Goal: Information Seeking & Learning: Learn about a topic

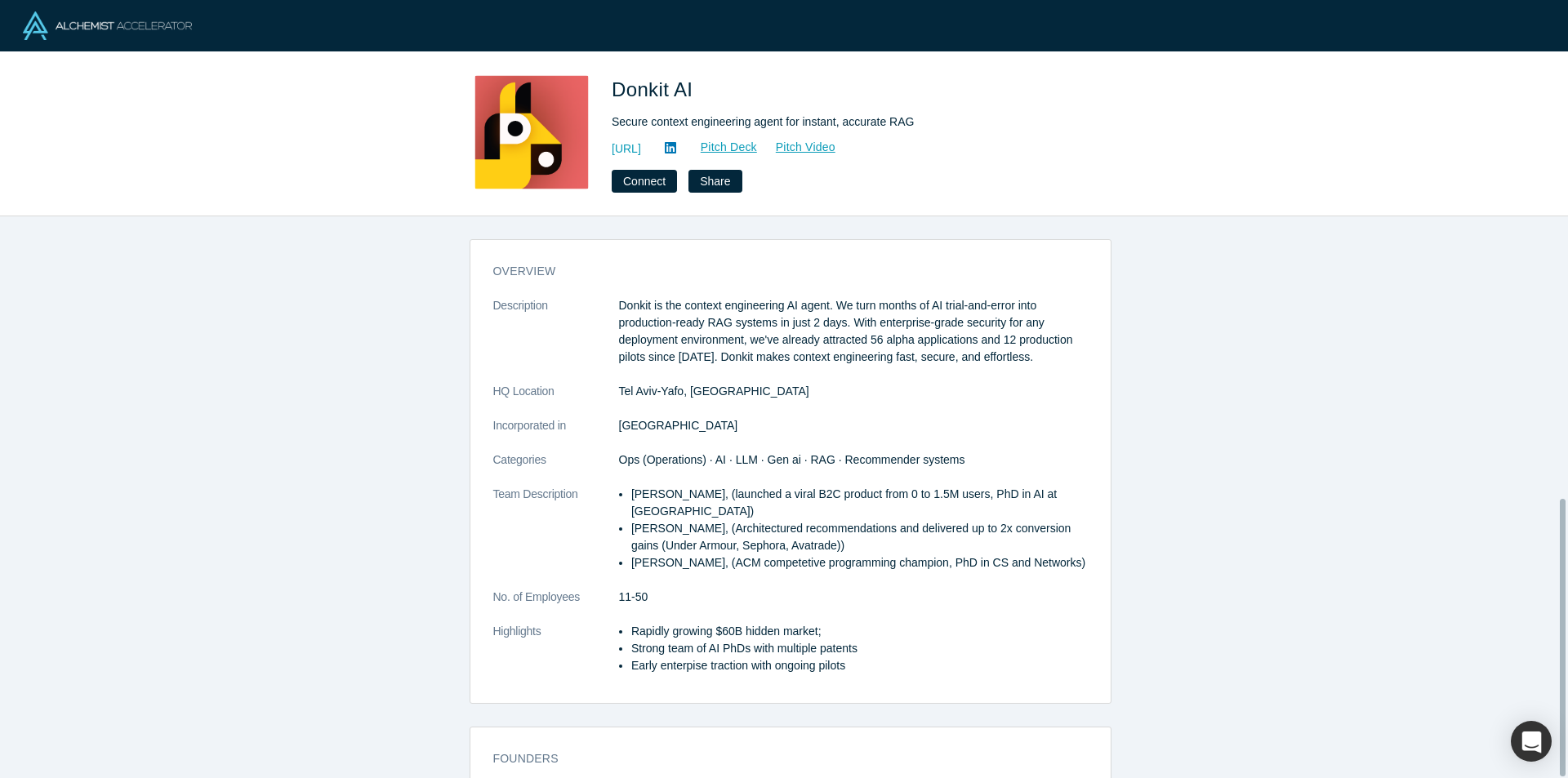
scroll to position [570, 0]
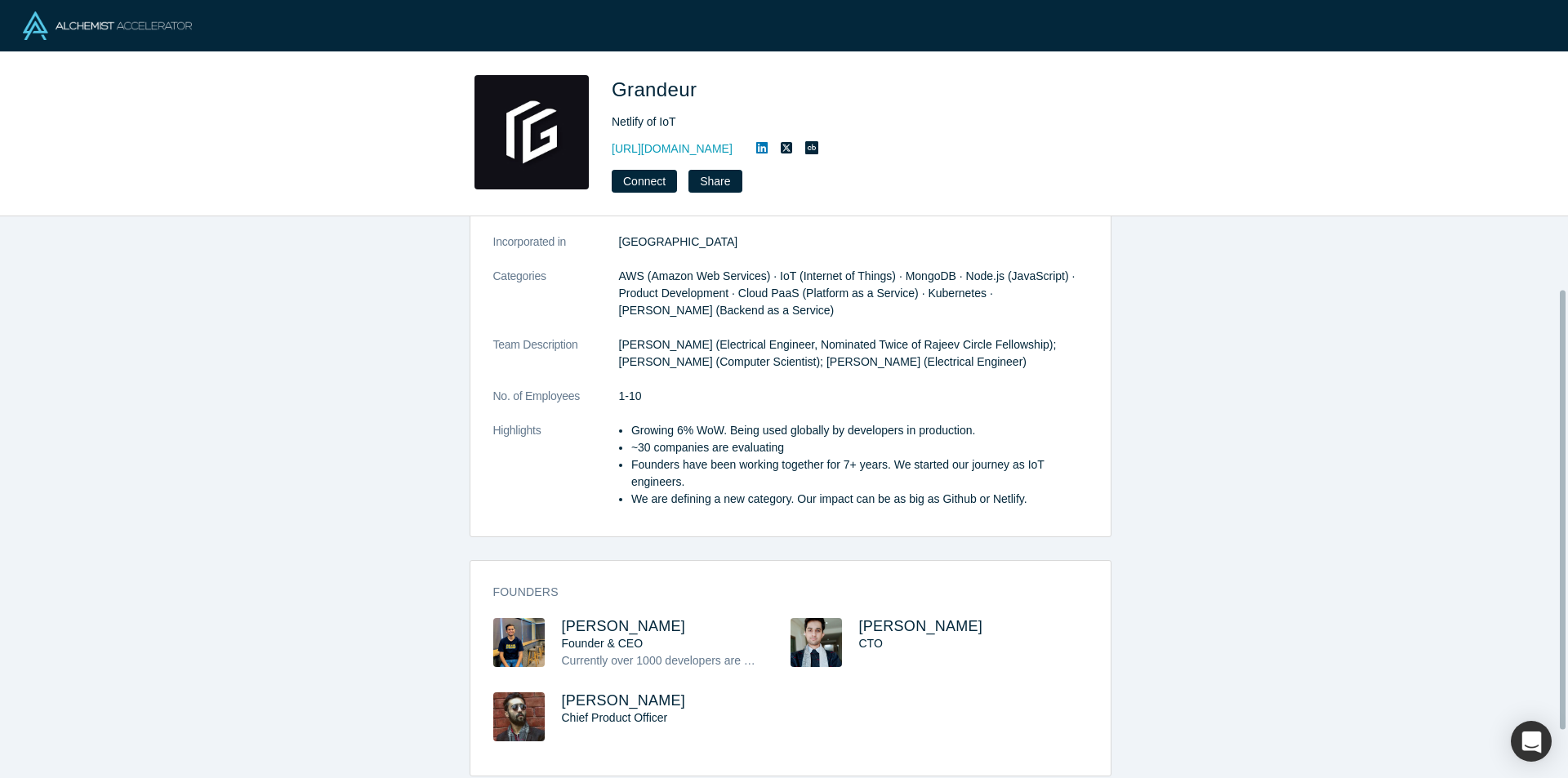
scroll to position [154, 0]
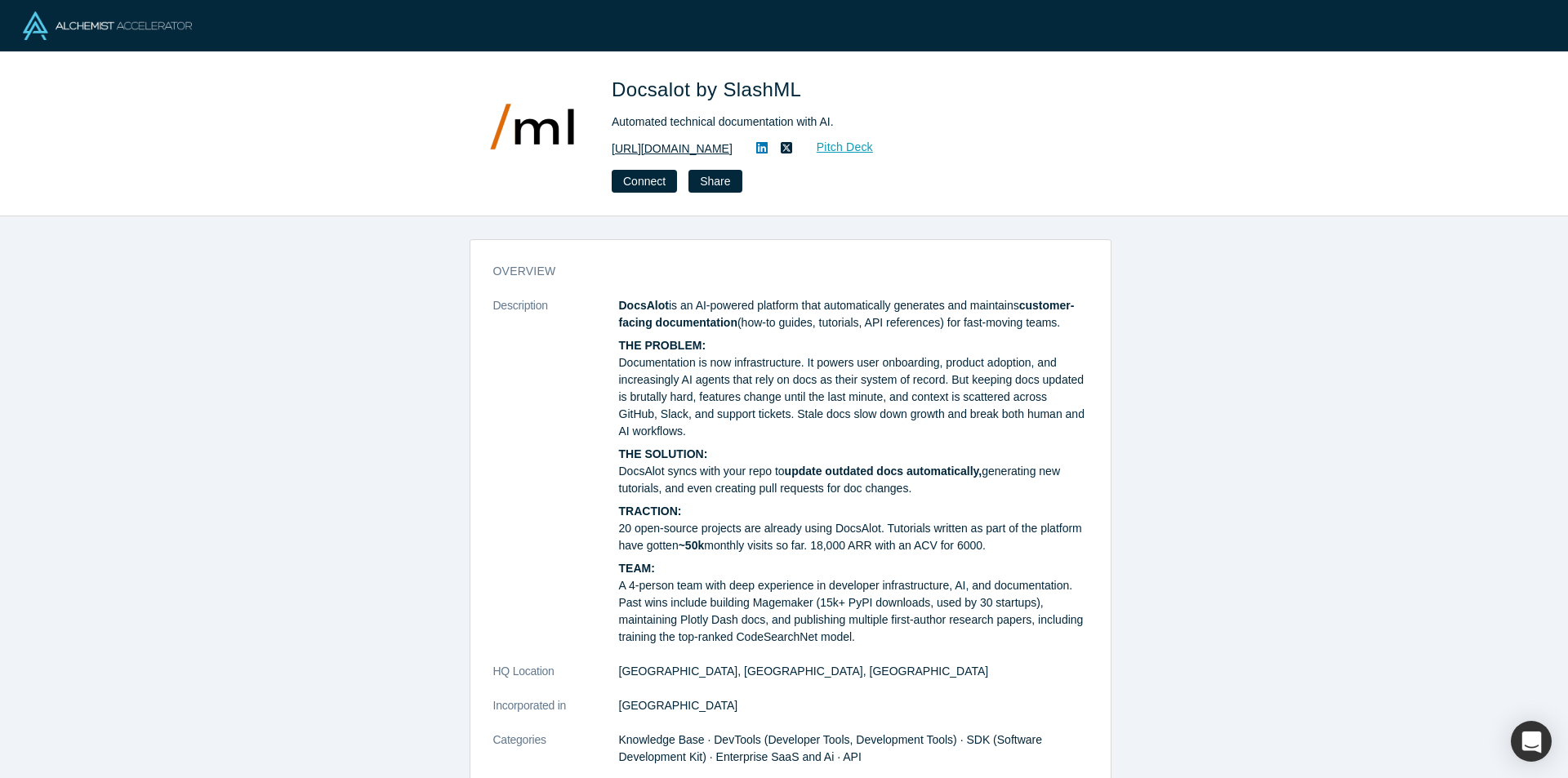
click at [672, 147] on link "https://docsalot.dev" at bounding box center [671, 149] width 121 height 17
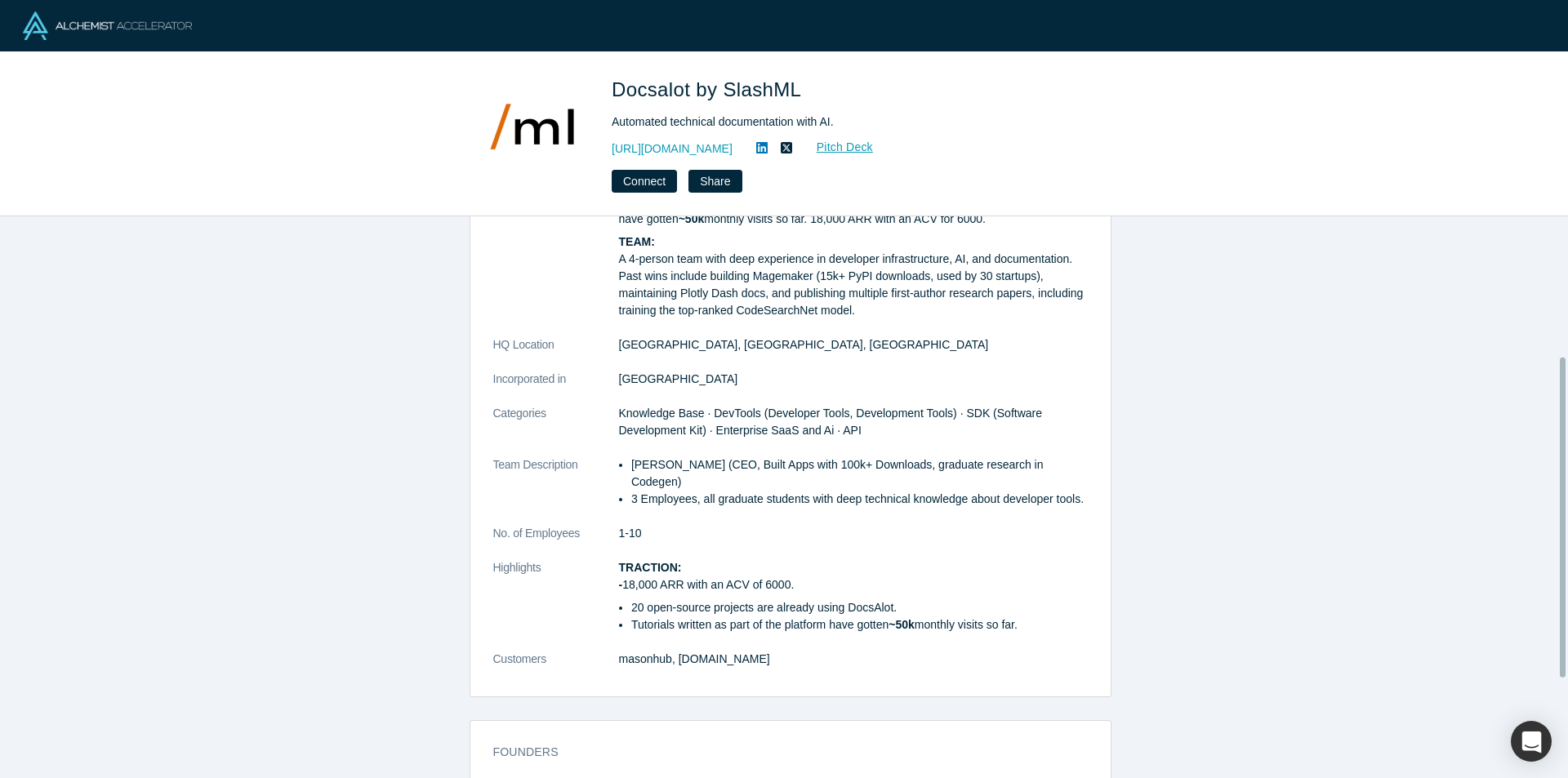
scroll to position [419, 0]
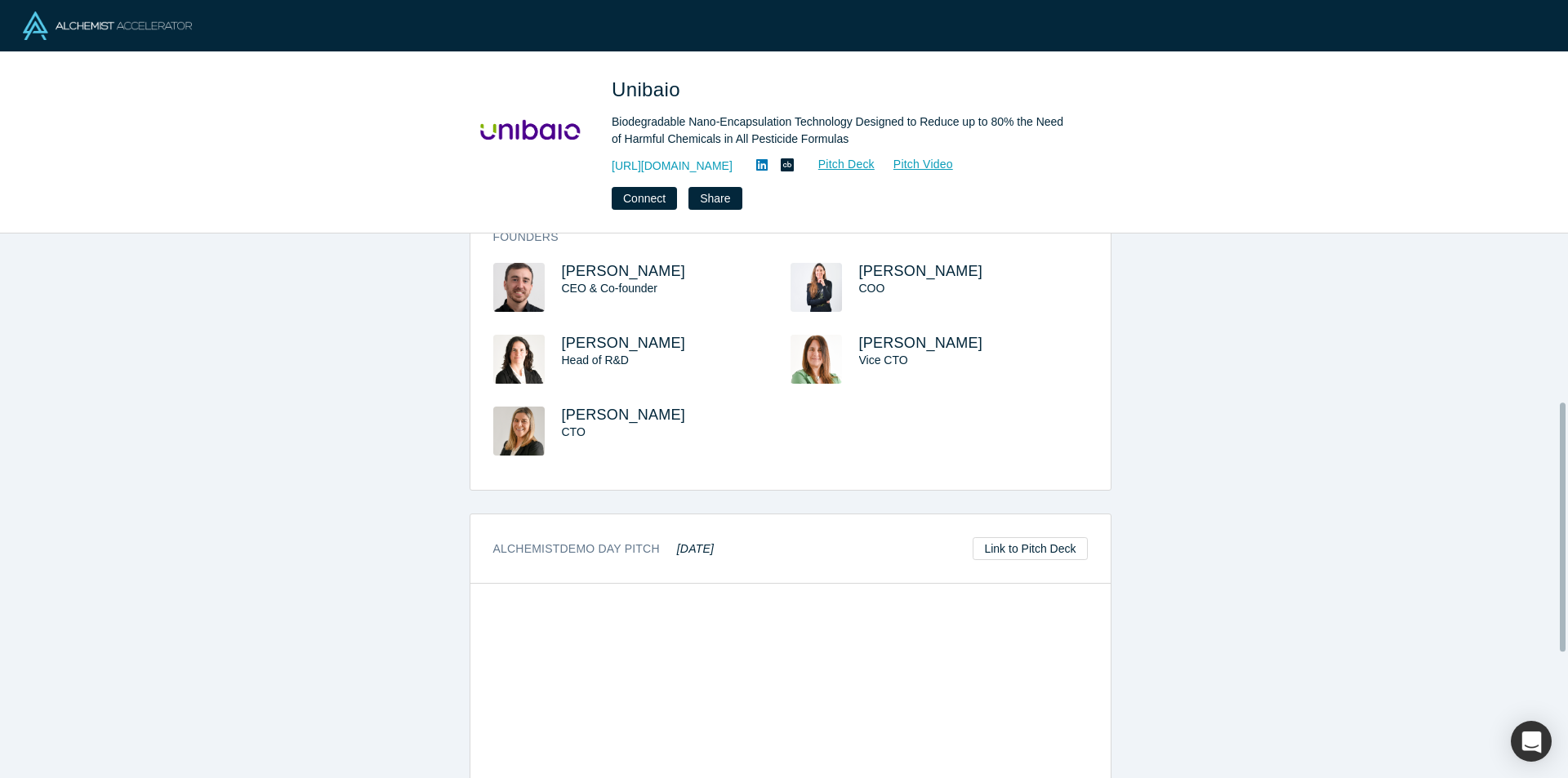
scroll to position [490, 0]
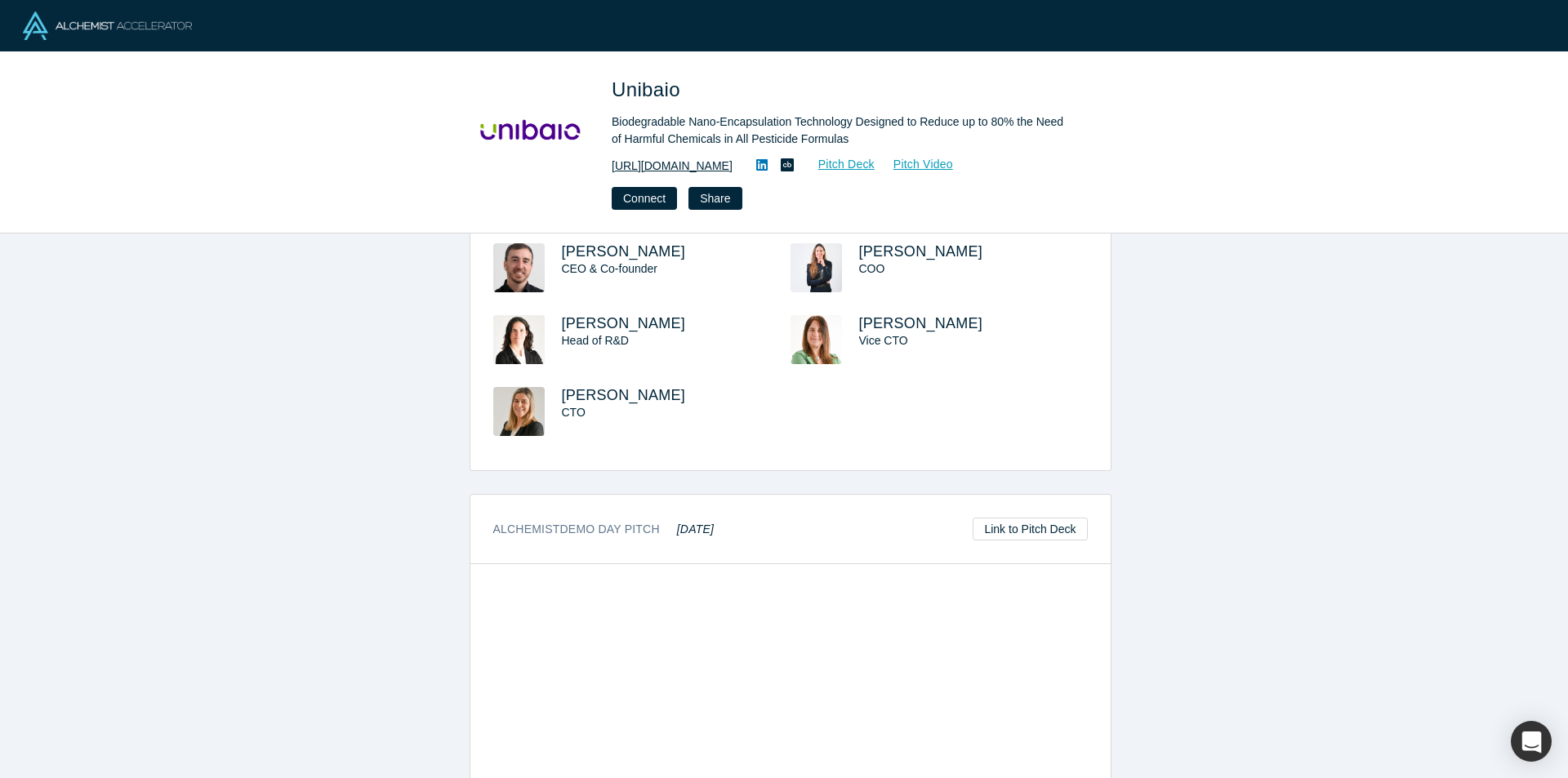
click at [702, 164] on link "[URL][DOMAIN_NAME]" at bounding box center [671, 166] width 121 height 17
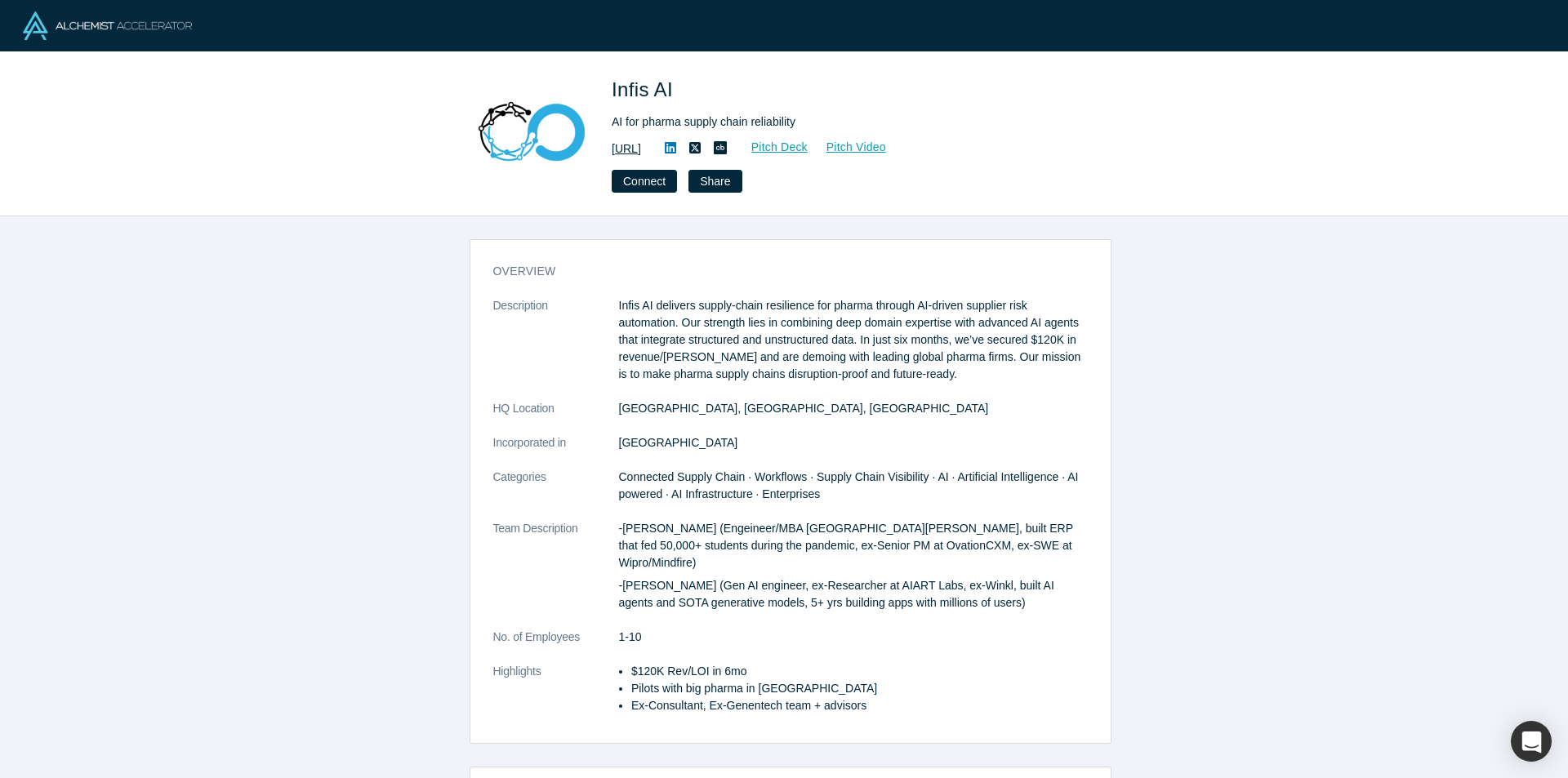
click at [641, 144] on link "https://www.infis.ai/" at bounding box center [626, 149] width 30 height 17
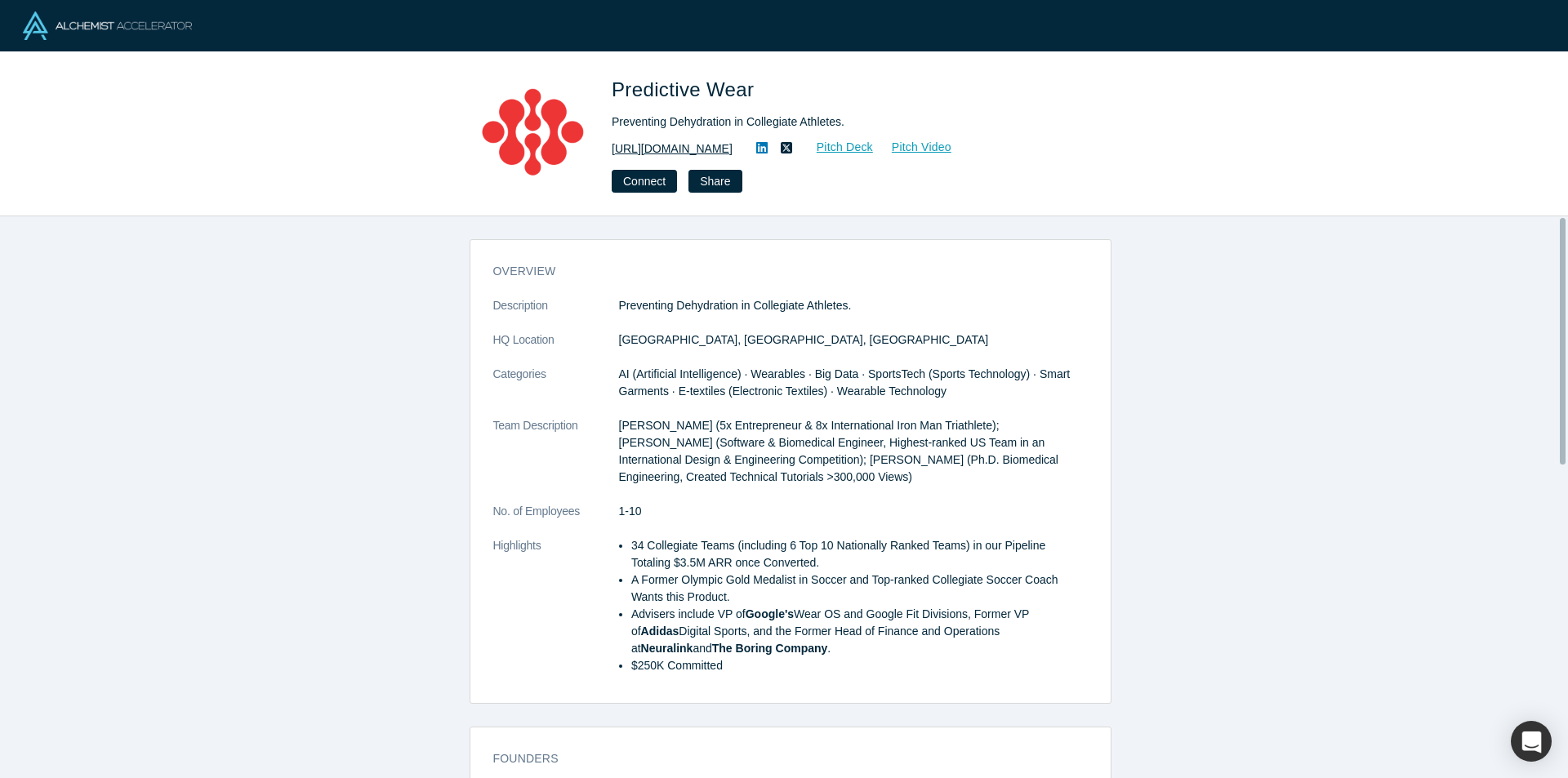
click at [711, 151] on link "[URL][DOMAIN_NAME]" at bounding box center [671, 149] width 121 height 17
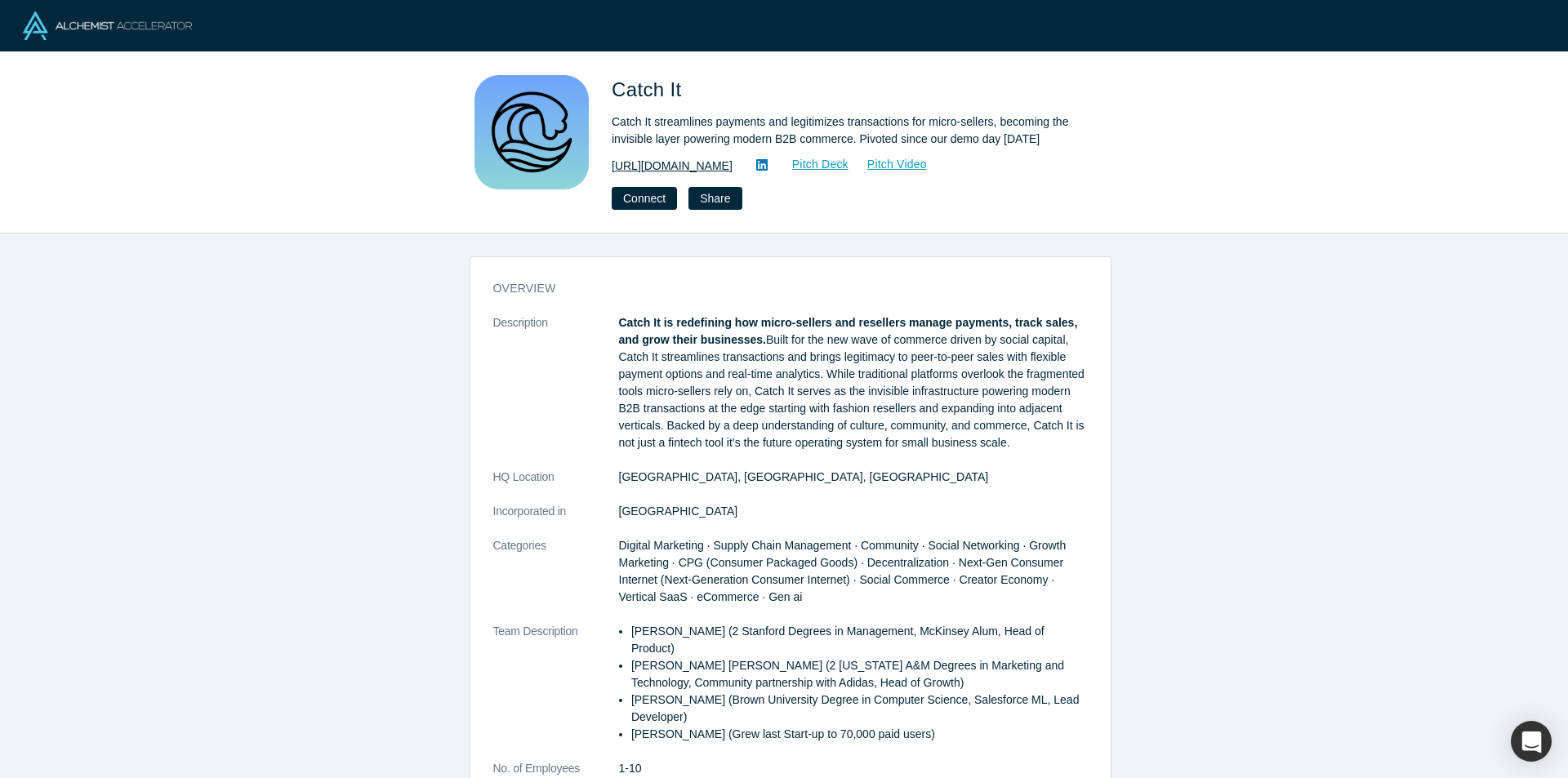
click at [649, 158] on link "https://didyoucatchit.com" at bounding box center [671, 166] width 121 height 17
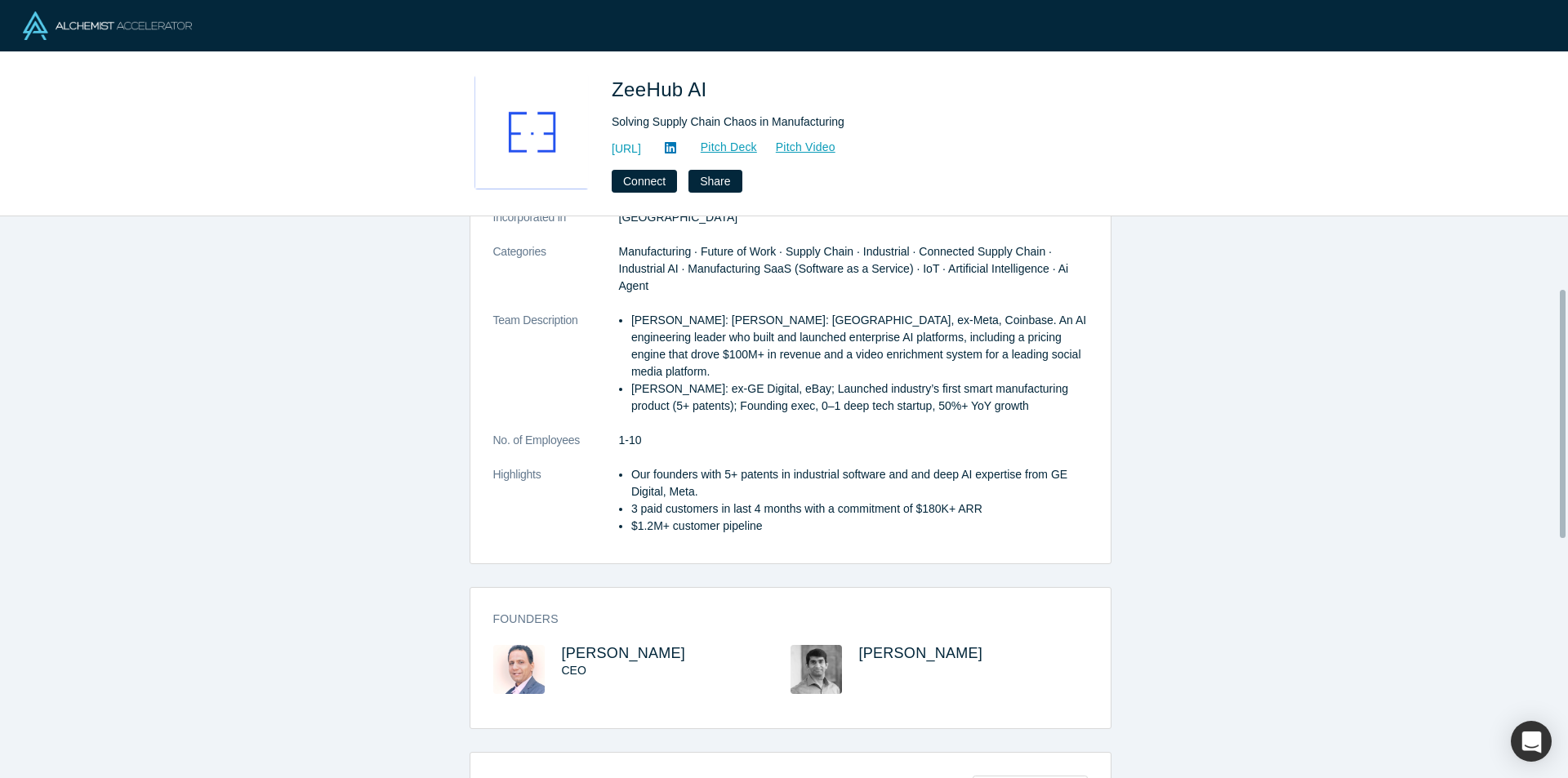
scroll to position [163, 0]
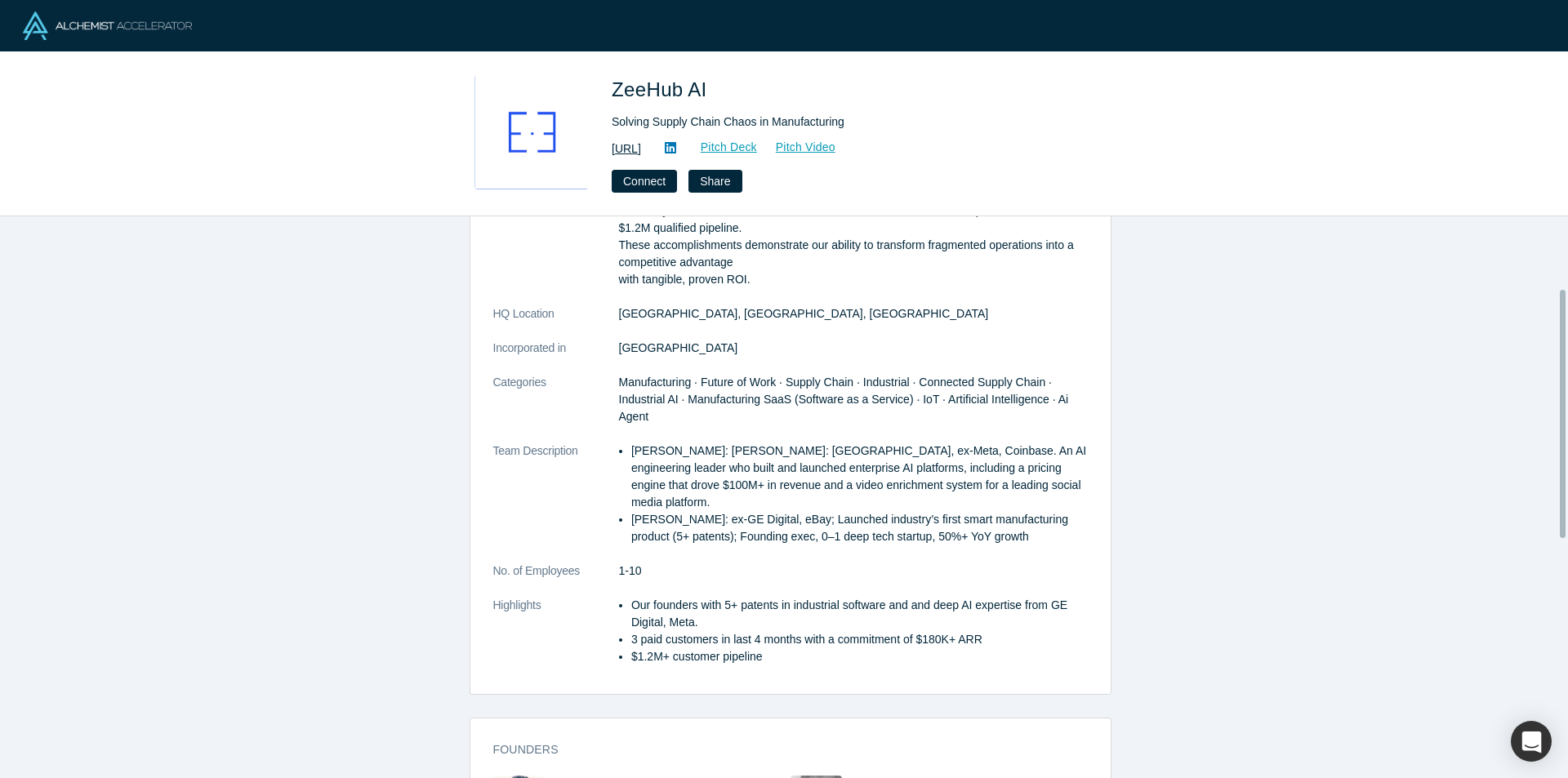
click at [641, 153] on link "https://zeehub.ai" at bounding box center [626, 149] width 30 height 17
click at [149, 289] on div "overview Description Zeehub AI's platform eliminates supply chain chaos by unif…" at bounding box center [790, 503] width 1580 height 574
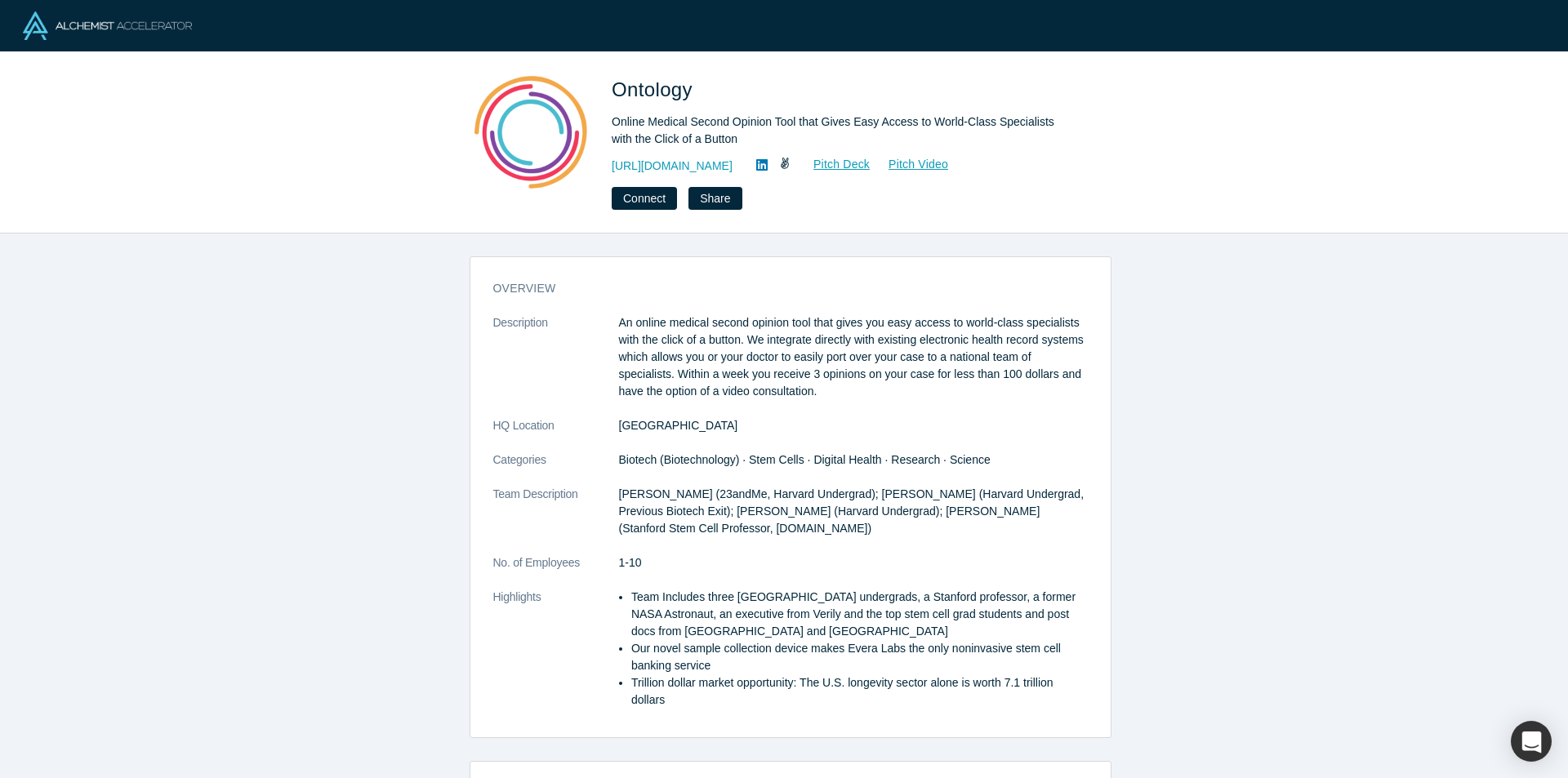
click at [749, 169] on link at bounding box center [761, 166] width 24 height 20
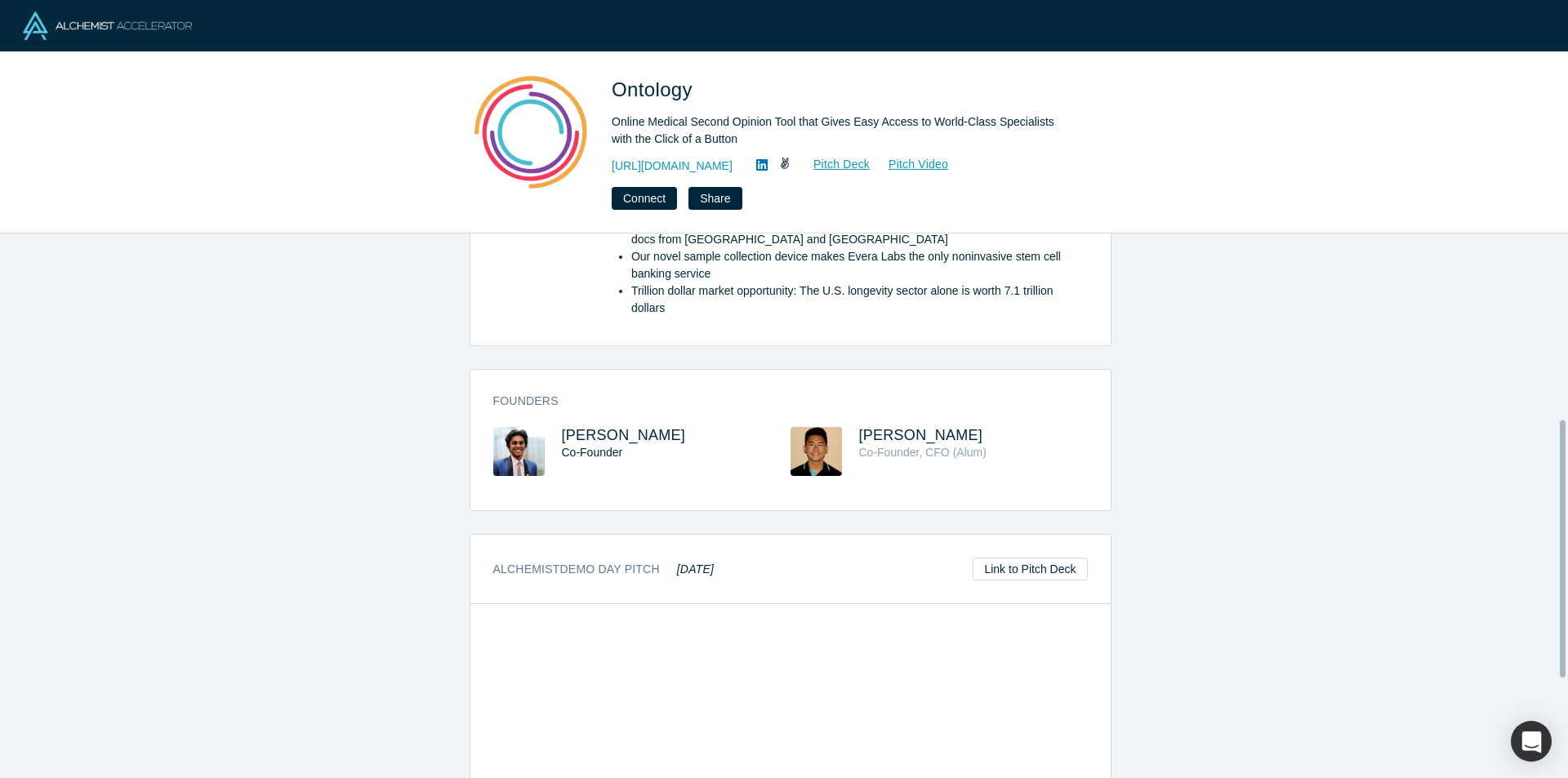
scroll to position [408, 0]
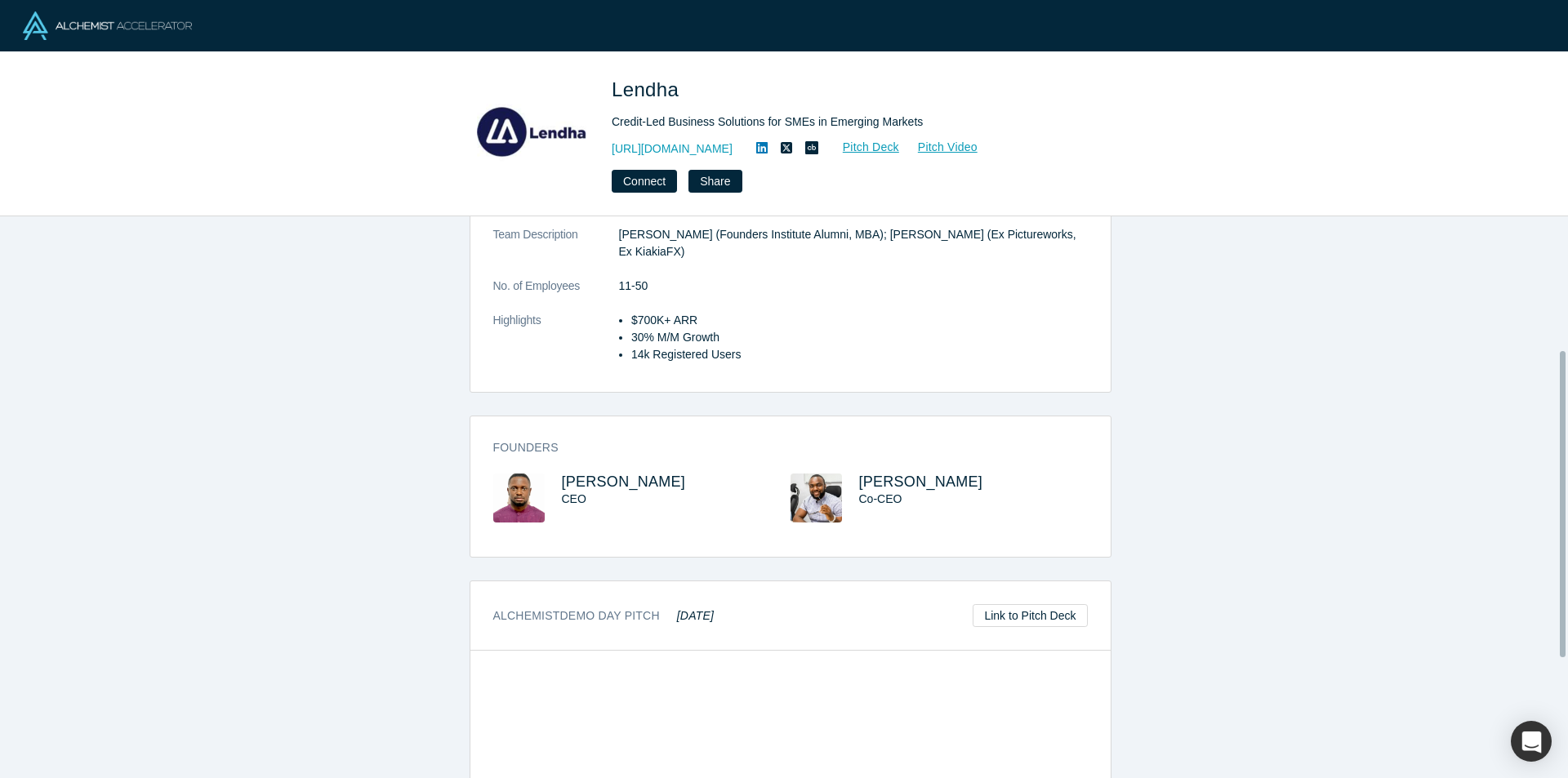
scroll to position [245, 0]
